Goal: Navigation & Orientation: Find specific page/section

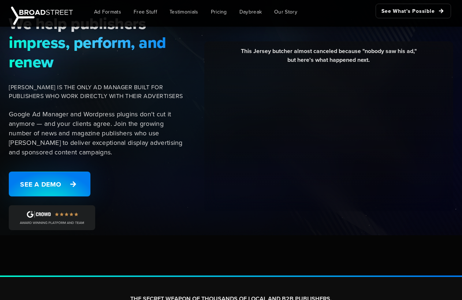
scroll to position [66, 0]
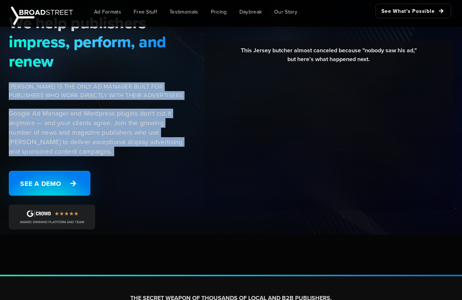
drag, startPoint x: 123, startPoint y: 76, endPoint x: 118, endPoint y: 168, distance: 92.4
click at [118, 168] on div "We help publishers impress, perform, and renew [PERSON_NAME] IS THE ONLY AD MAN…" at bounding box center [98, 125] width 189 height 225
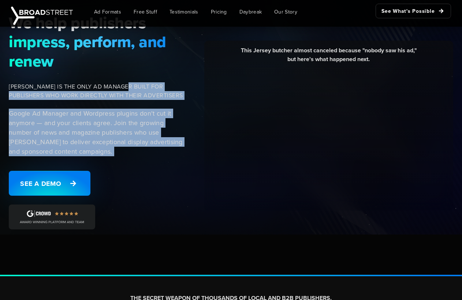
drag, startPoint x: 118, startPoint y: 168, endPoint x: 134, endPoint y: 83, distance: 86.7
click at [134, 83] on div "We help publishers impress, perform, and renew [PERSON_NAME] IS THE ONLY AD MAN…" at bounding box center [98, 125] width 189 height 225
click at [134, 83] on span "[PERSON_NAME] IS THE ONLY AD MANAGER BUILT FOR PUBLISHERS WHO WORK DIRECTLY WIT…" at bounding box center [97, 91] width 176 height 18
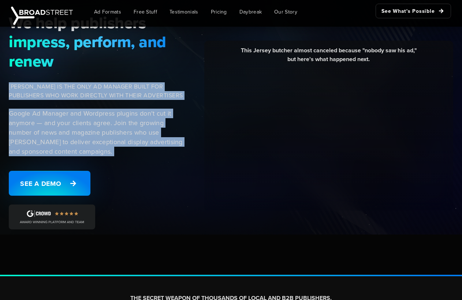
drag, startPoint x: 134, startPoint y: 75, endPoint x: 128, endPoint y: 166, distance: 91.6
click at [128, 166] on div "We help publishers impress, perform, and renew [PERSON_NAME] IS THE ONLY AD MAN…" at bounding box center [98, 125] width 189 height 225
drag, startPoint x: 128, startPoint y: 156, endPoint x: 142, endPoint y: 68, distance: 88.8
click at [142, 68] on div "We help publishers impress, perform, and renew [PERSON_NAME] IS THE ONLY AD MAN…" at bounding box center [98, 125] width 189 height 225
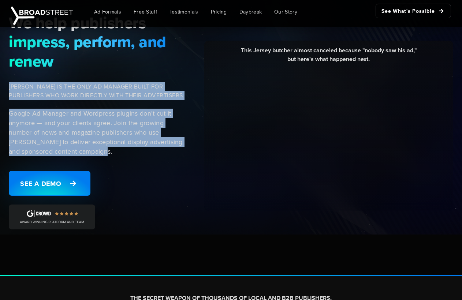
click at [142, 68] on span "impress, perform, and renew" at bounding box center [97, 51] width 176 height 38
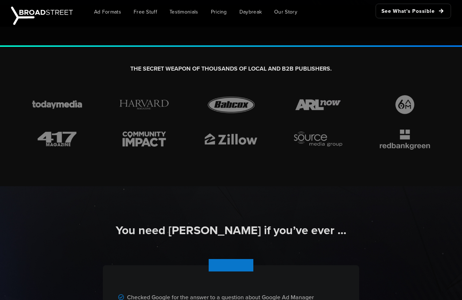
scroll to position [294, 0]
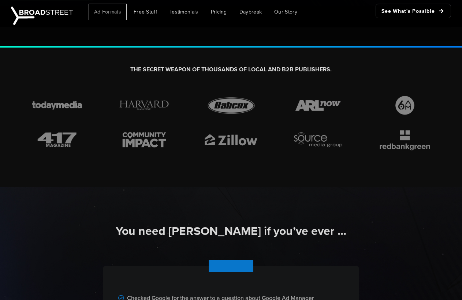
click at [118, 12] on span "Ad Formats" at bounding box center [107, 12] width 27 height 8
